Goal: Complete application form

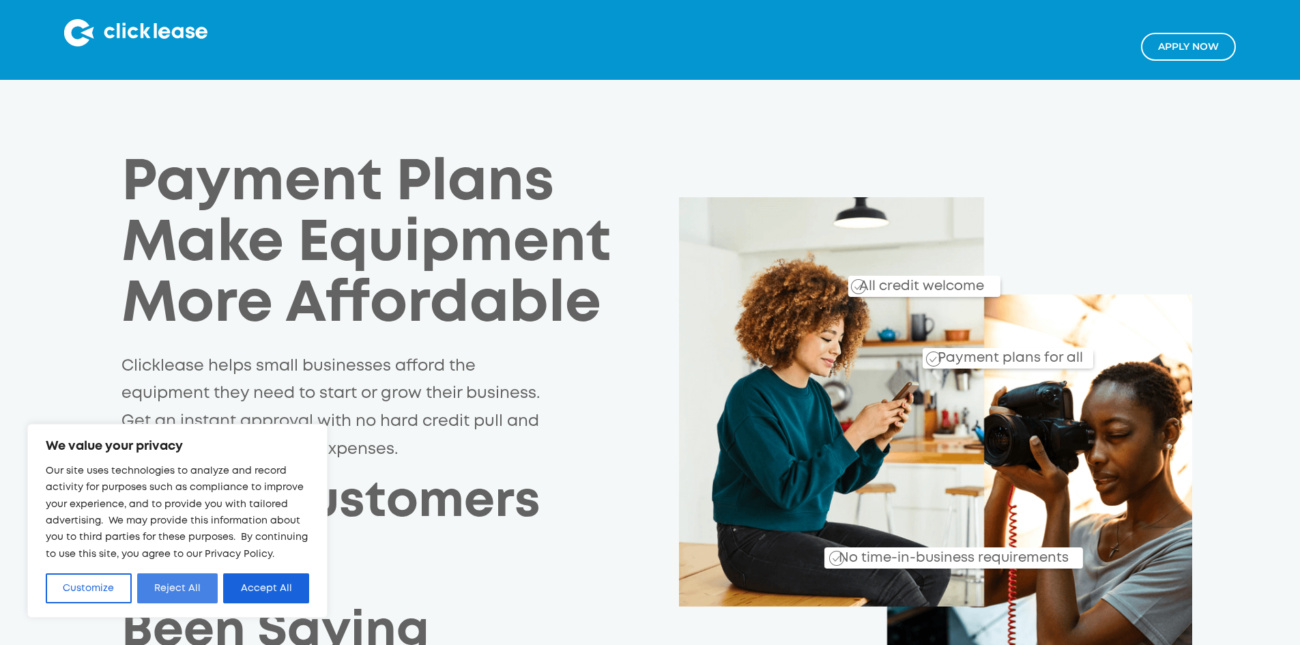
click at [172, 580] on button "Reject All" at bounding box center [177, 588] width 81 height 30
